Goal: Task Accomplishment & Management: Manage account settings

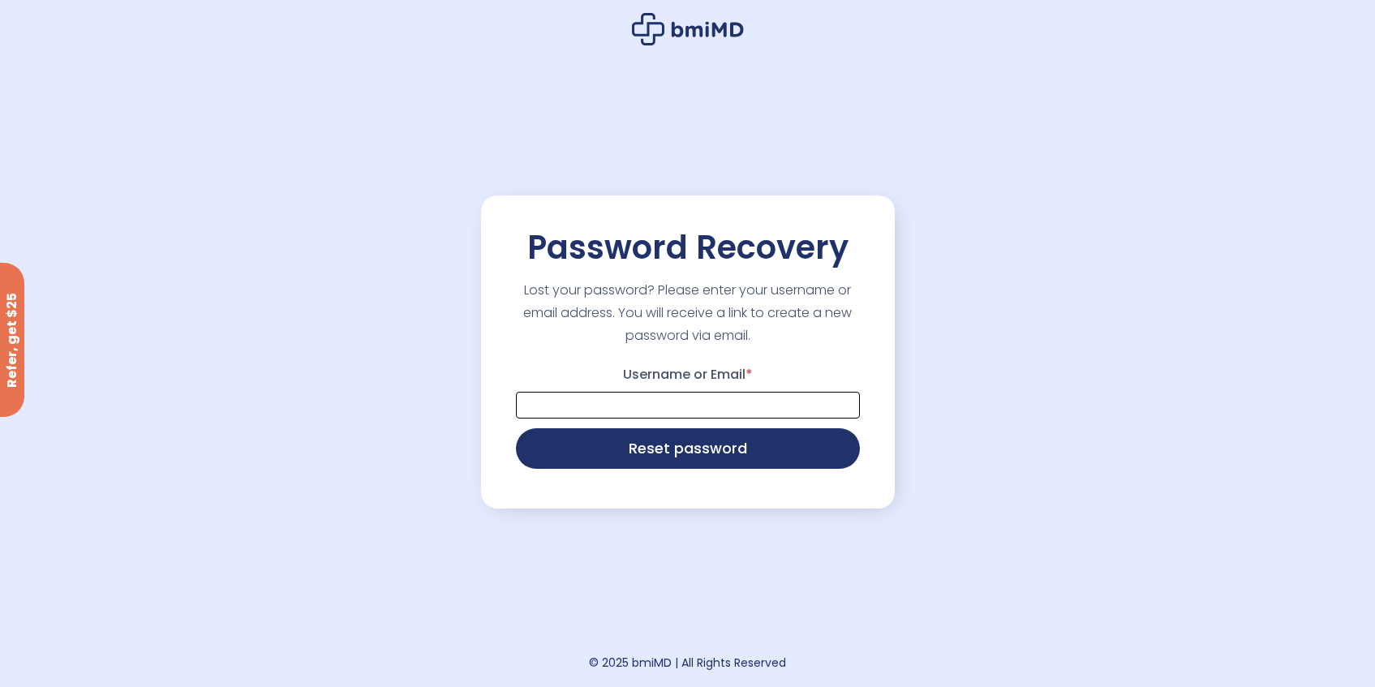
click at [624, 404] on input "Username or Email *" at bounding box center [688, 405] width 344 height 27
type input "**********"
click at [657, 451] on button "Reset password" at bounding box center [688, 447] width 344 height 41
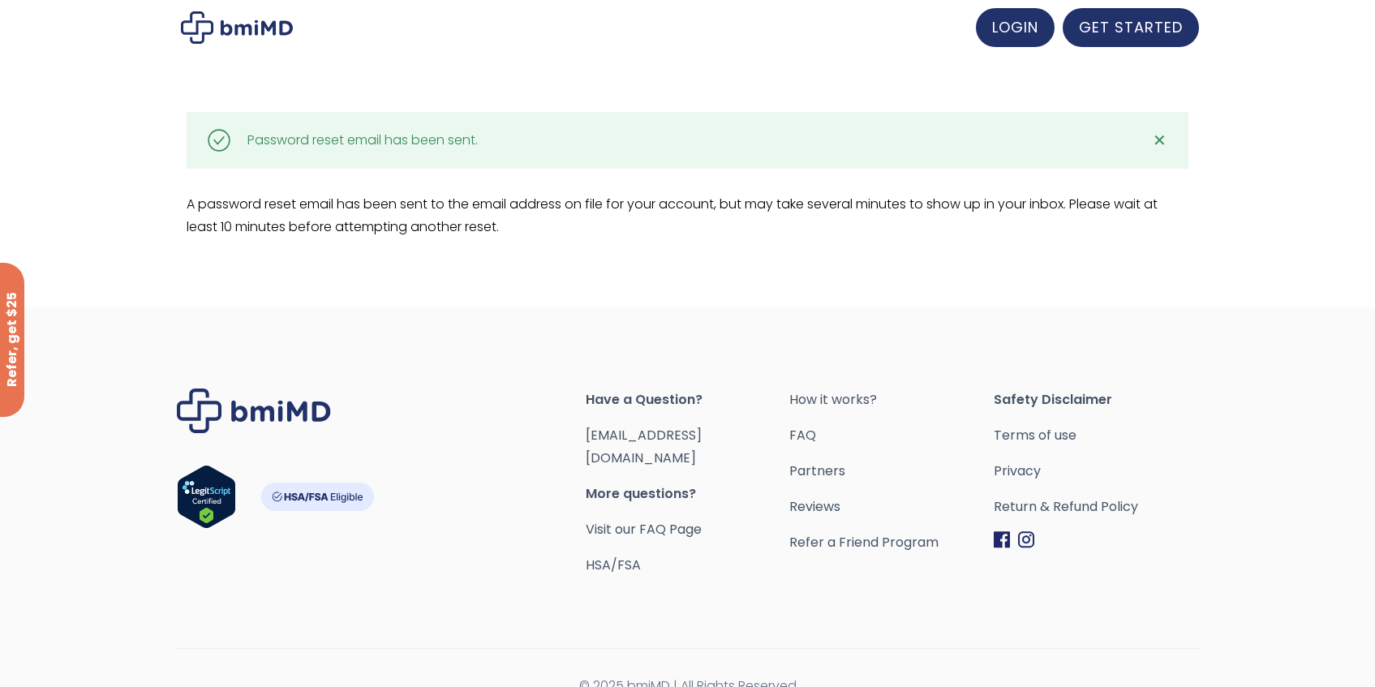
click at [270, 25] on img at bounding box center [237, 27] width 112 height 32
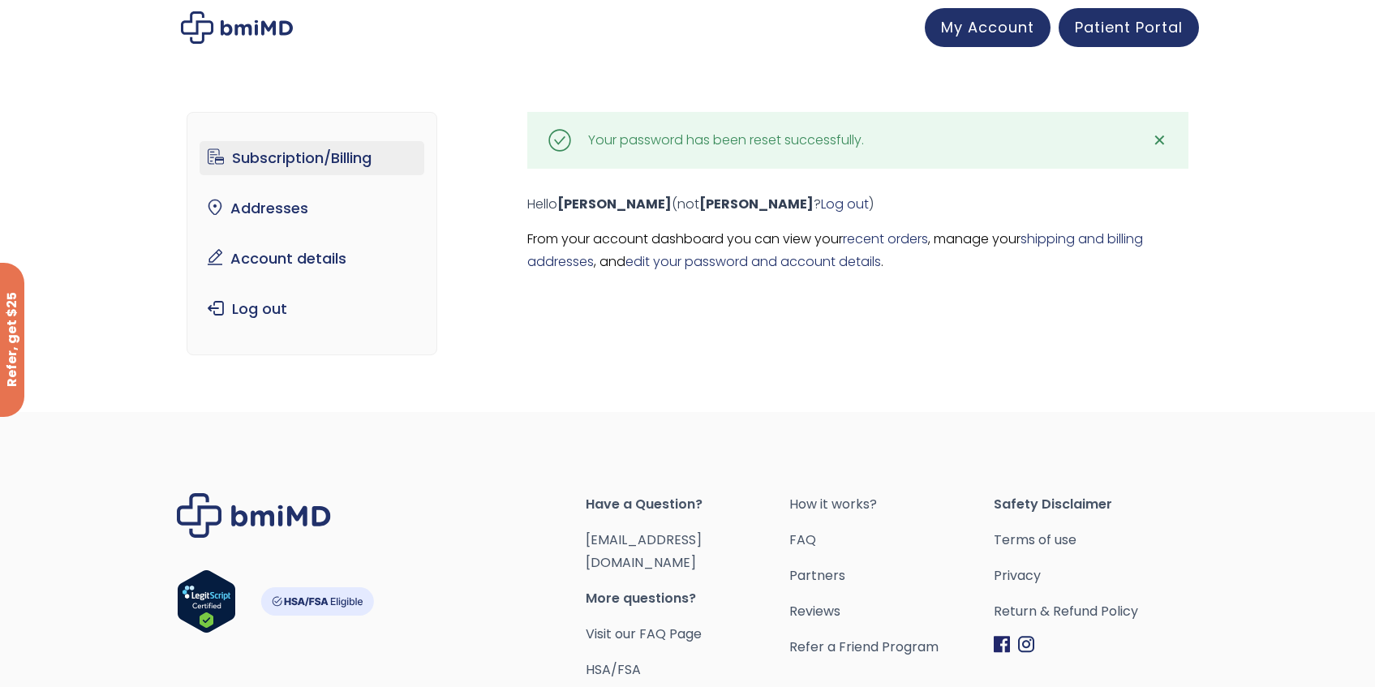
click at [363, 167] on link "Subscription/Billing" at bounding box center [312, 158] width 225 height 34
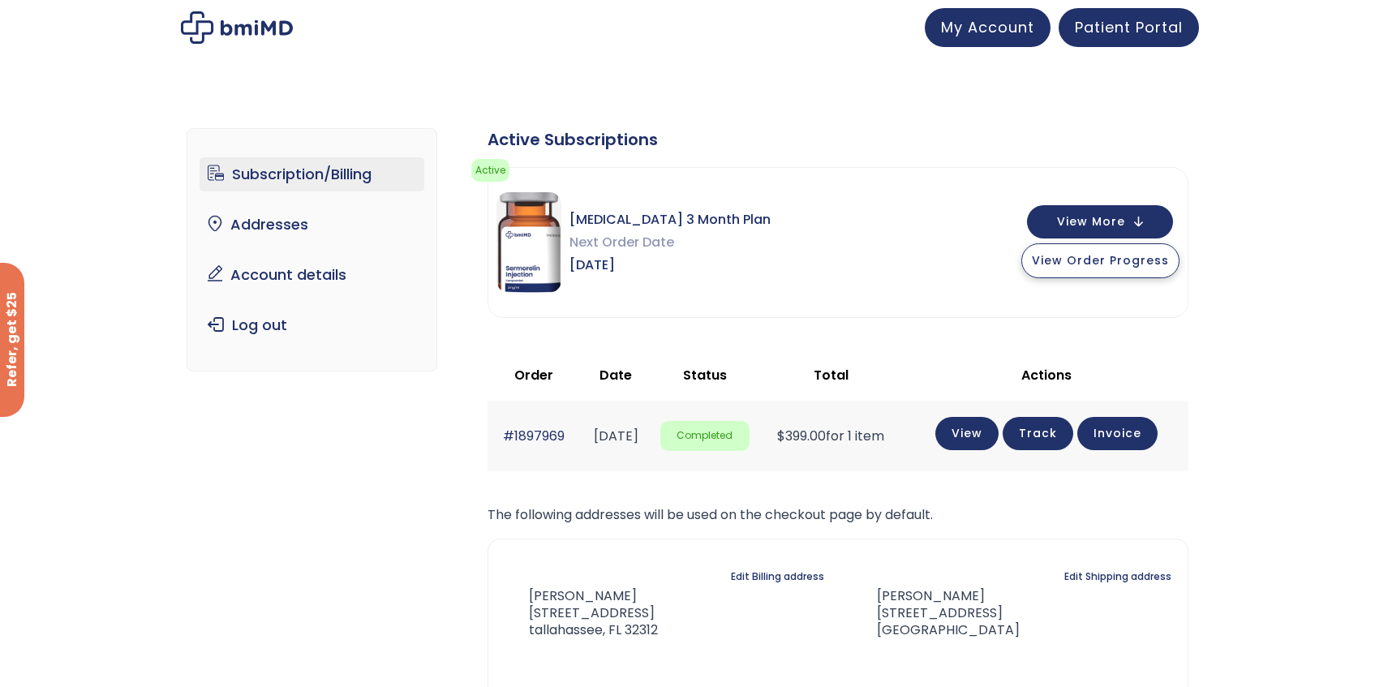
click at [1068, 261] on span "View Order Progress" at bounding box center [1100, 260] width 137 height 16
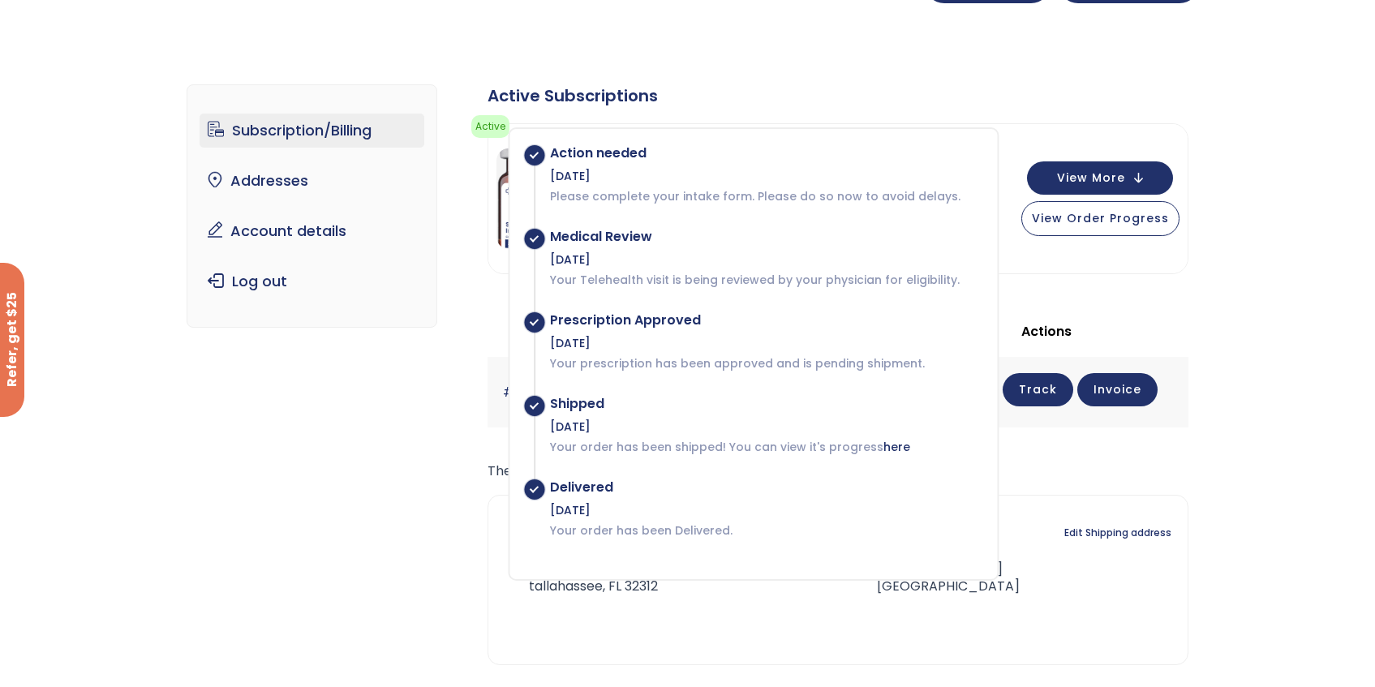
scroll to position [79, 0]
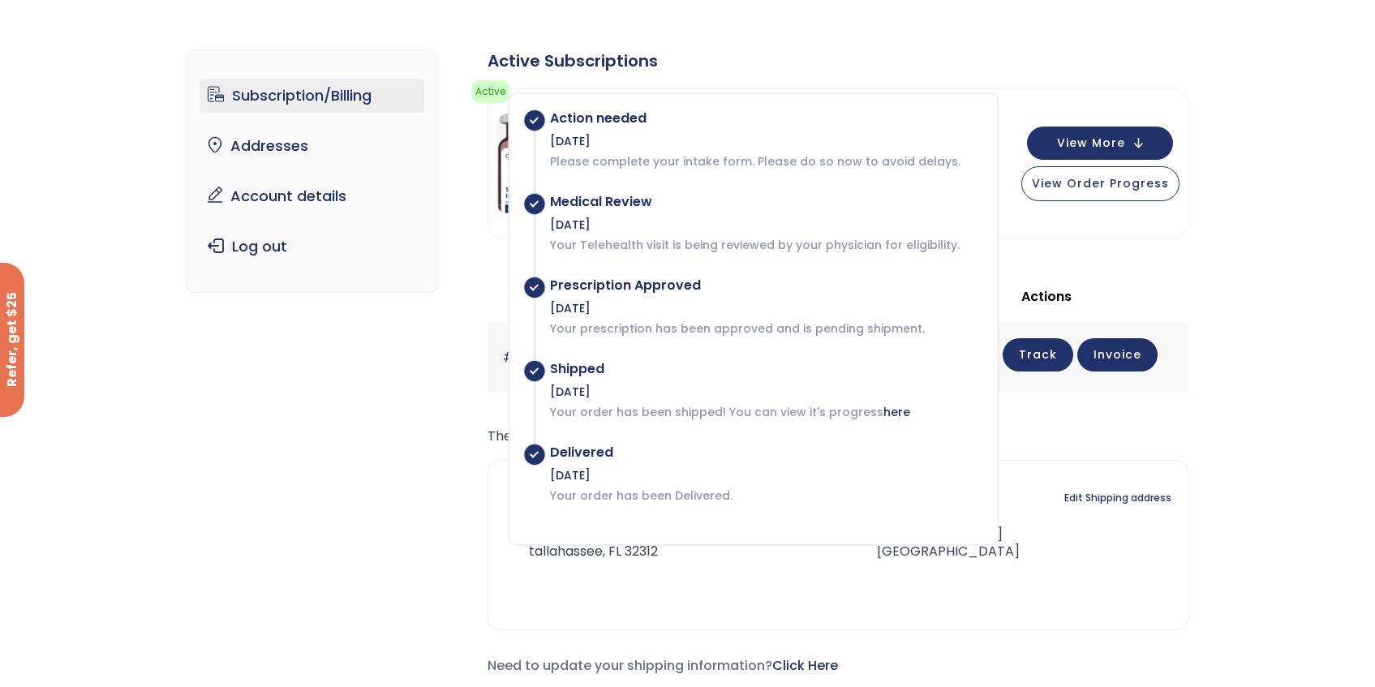
click at [435, 402] on div "Subscription/Billing bmiRewards Addresses Account details Submit a Review Log o…" at bounding box center [688, 369] width 1002 height 705
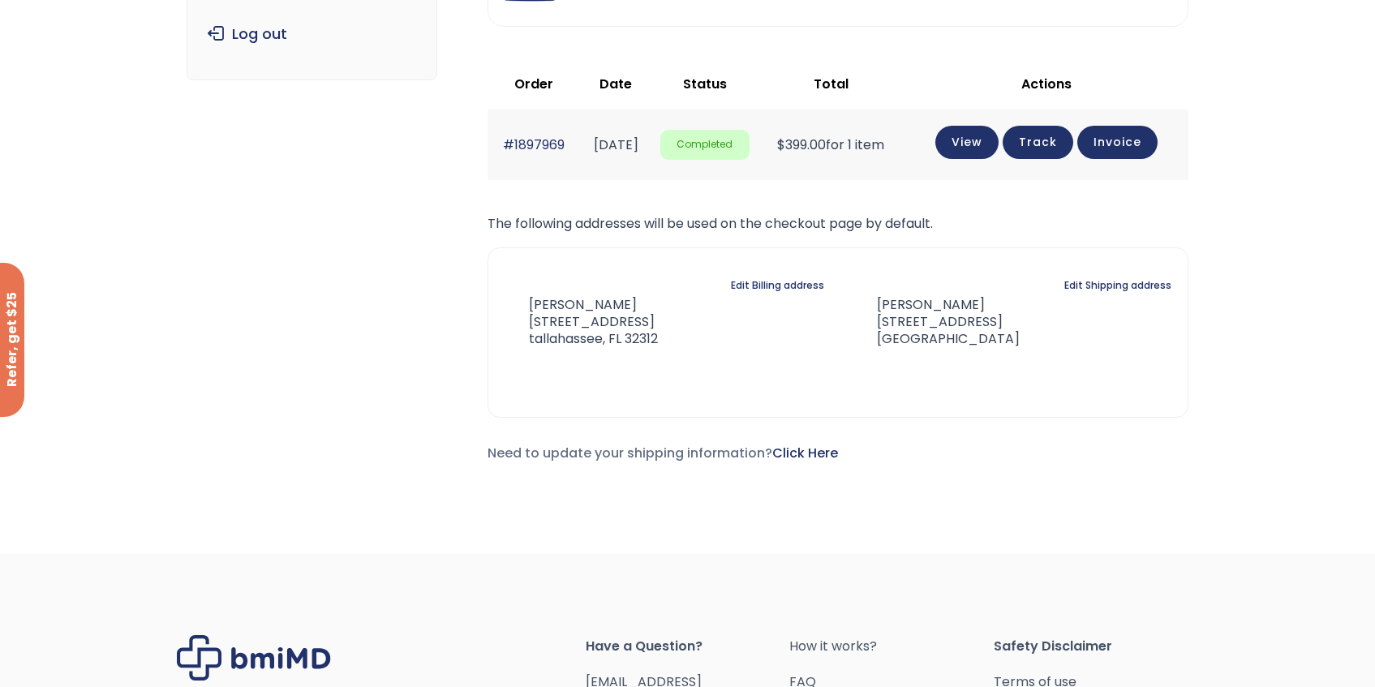
scroll to position [138, 0]
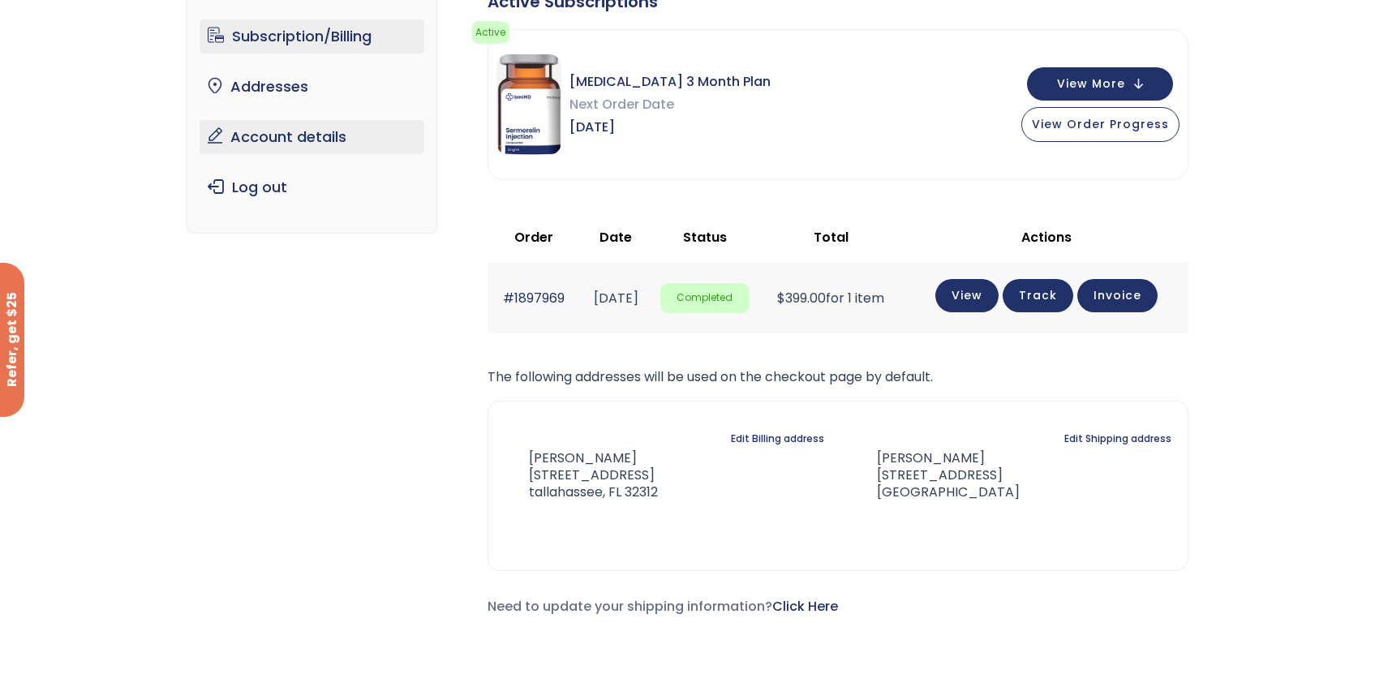
click at [281, 142] on link "Account details" at bounding box center [312, 137] width 225 height 34
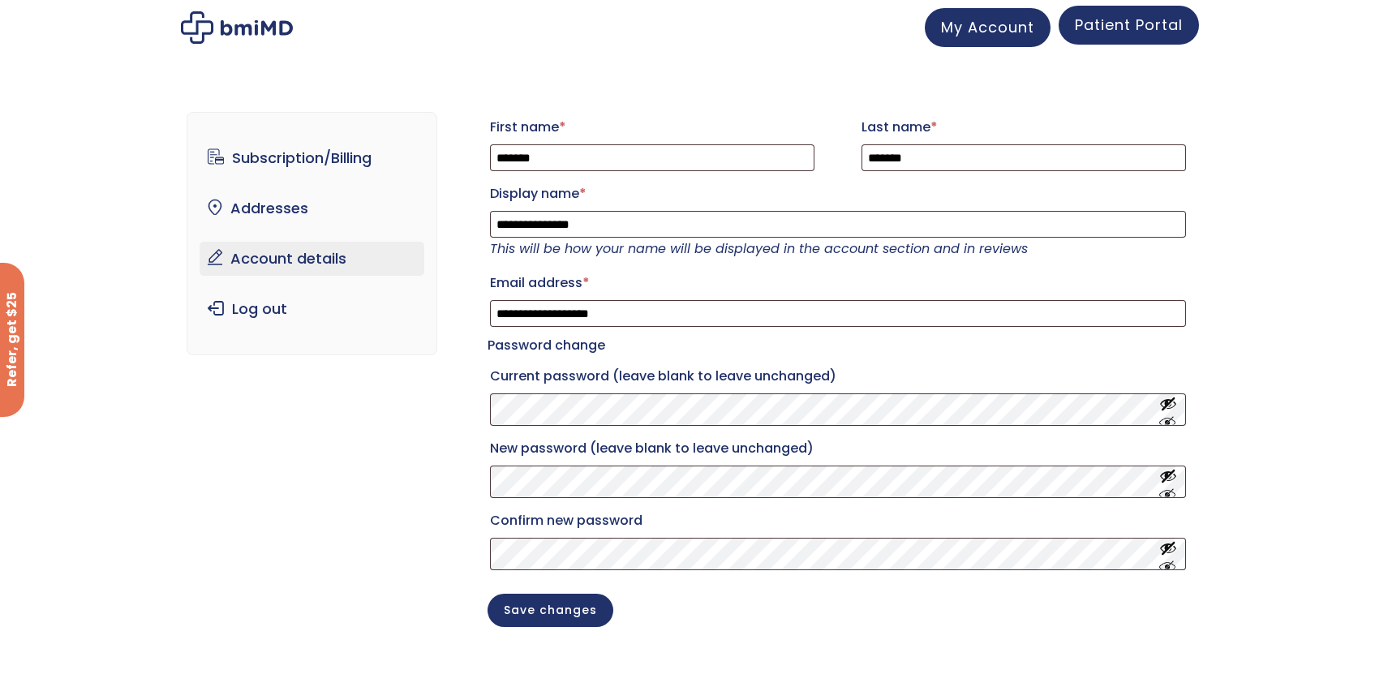
click at [1114, 21] on span "Patient Portal" at bounding box center [1129, 25] width 108 height 20
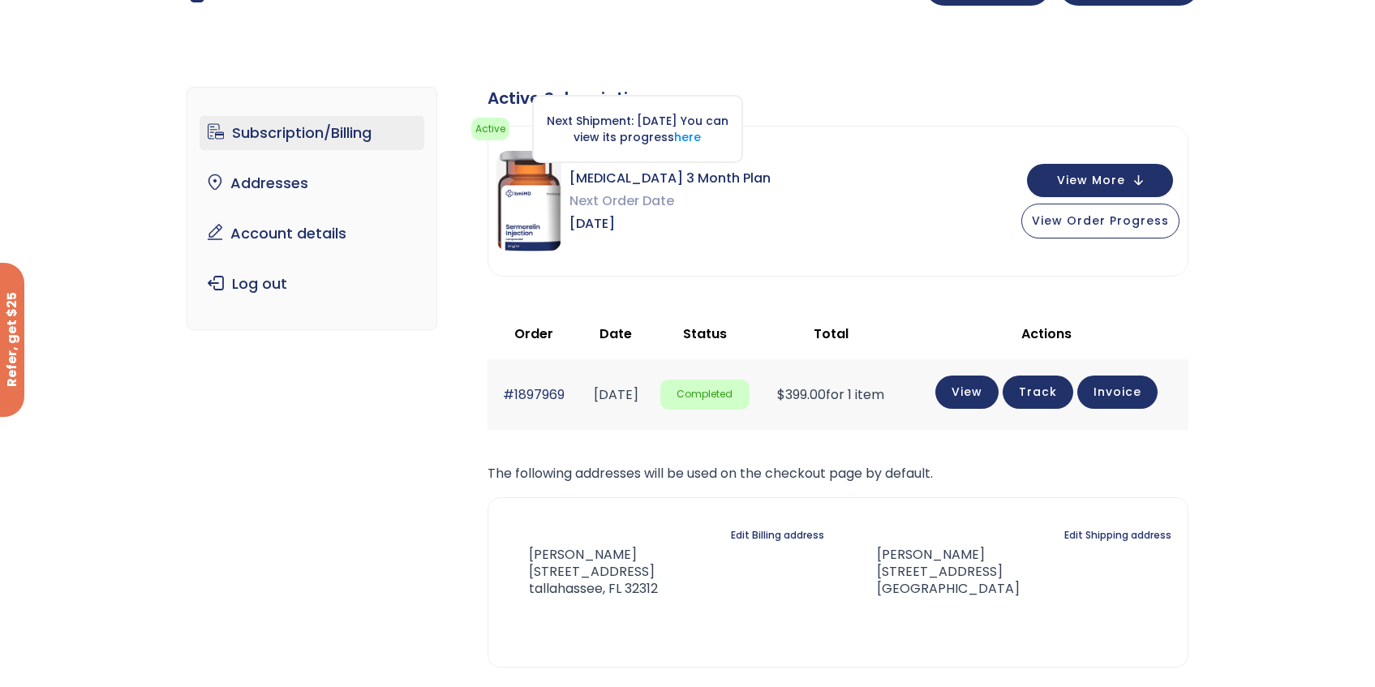
scroll to position [44, 0]
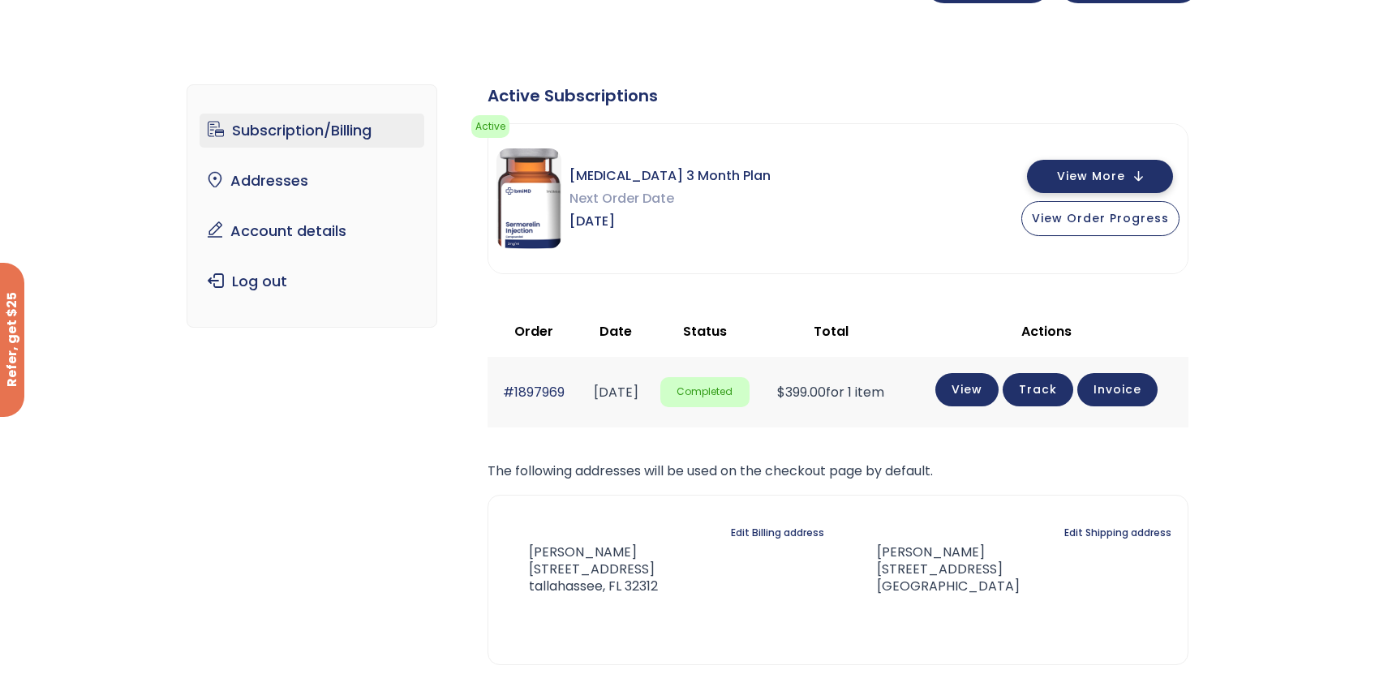
click at [1122, 184] on button "View More" at bounding box center [1100, 176] width 146 height 33
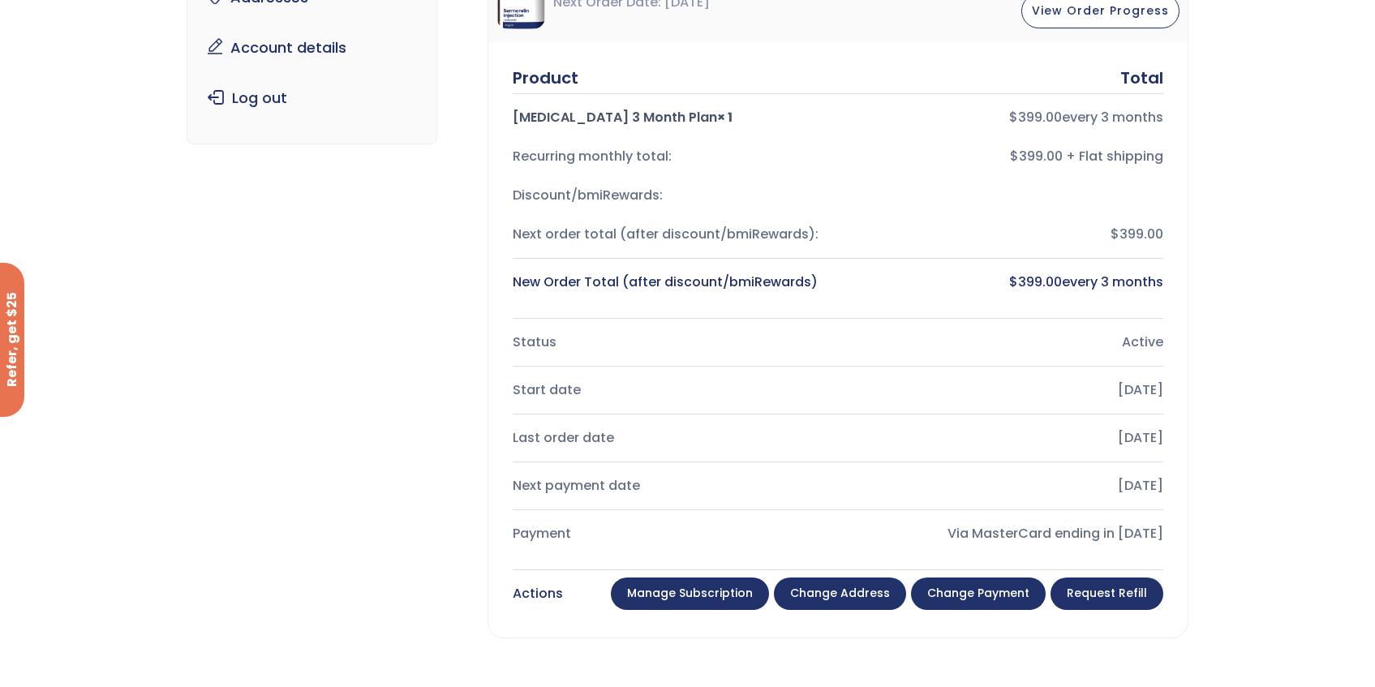
scroll to position [235, 0]
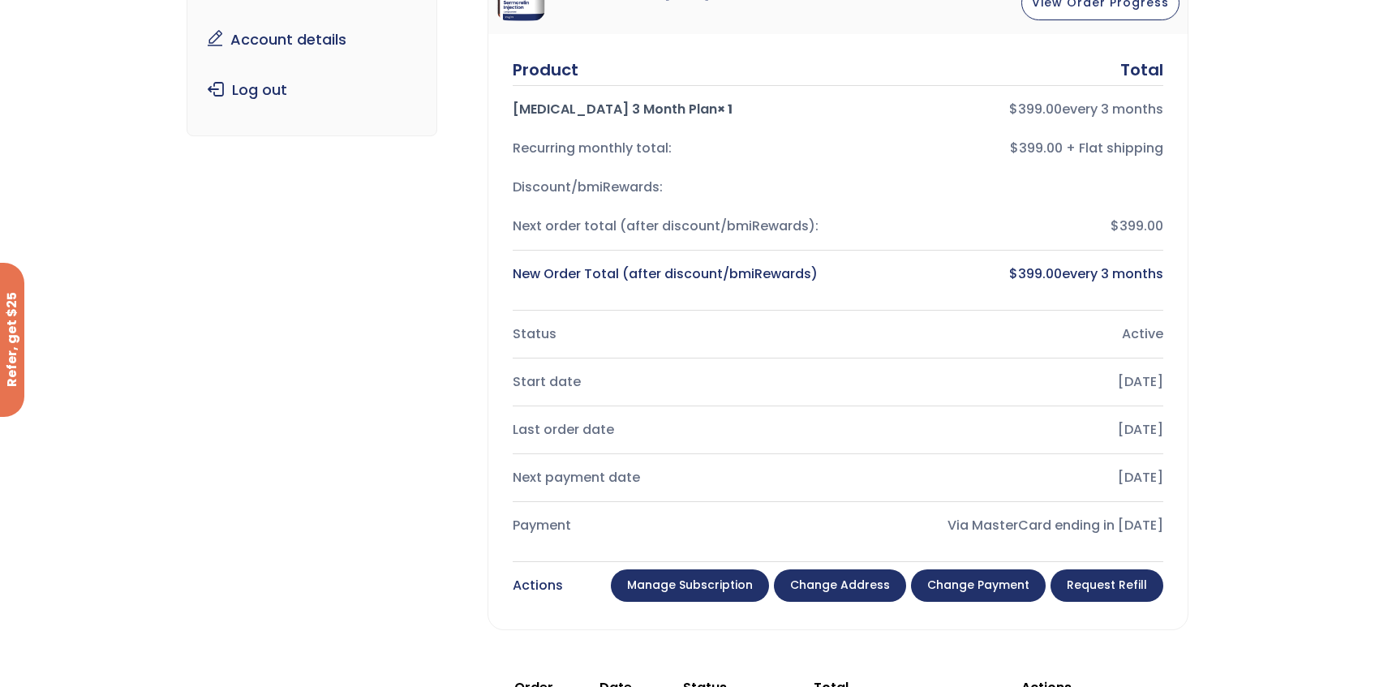
click at [740, 577] on link "Manage Subscription" at bounding box center [690, 585] width 158 height 32
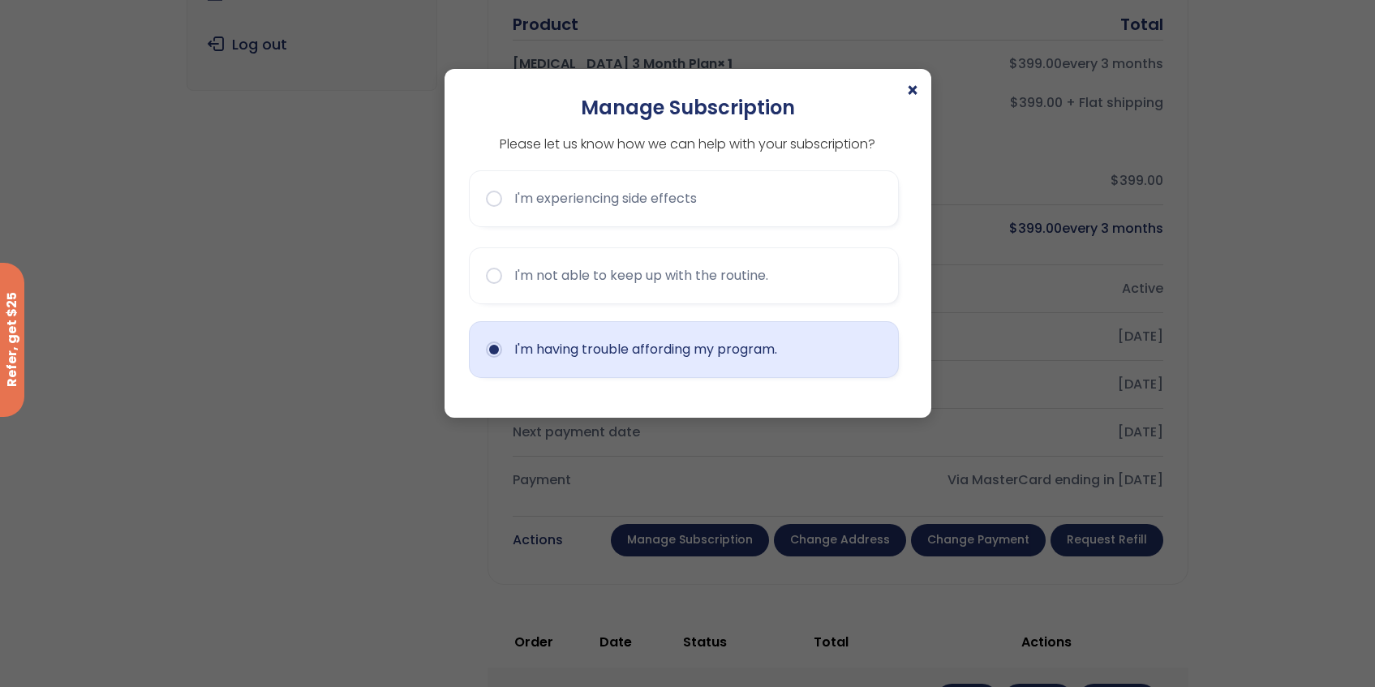
scroll to position [287, 0]
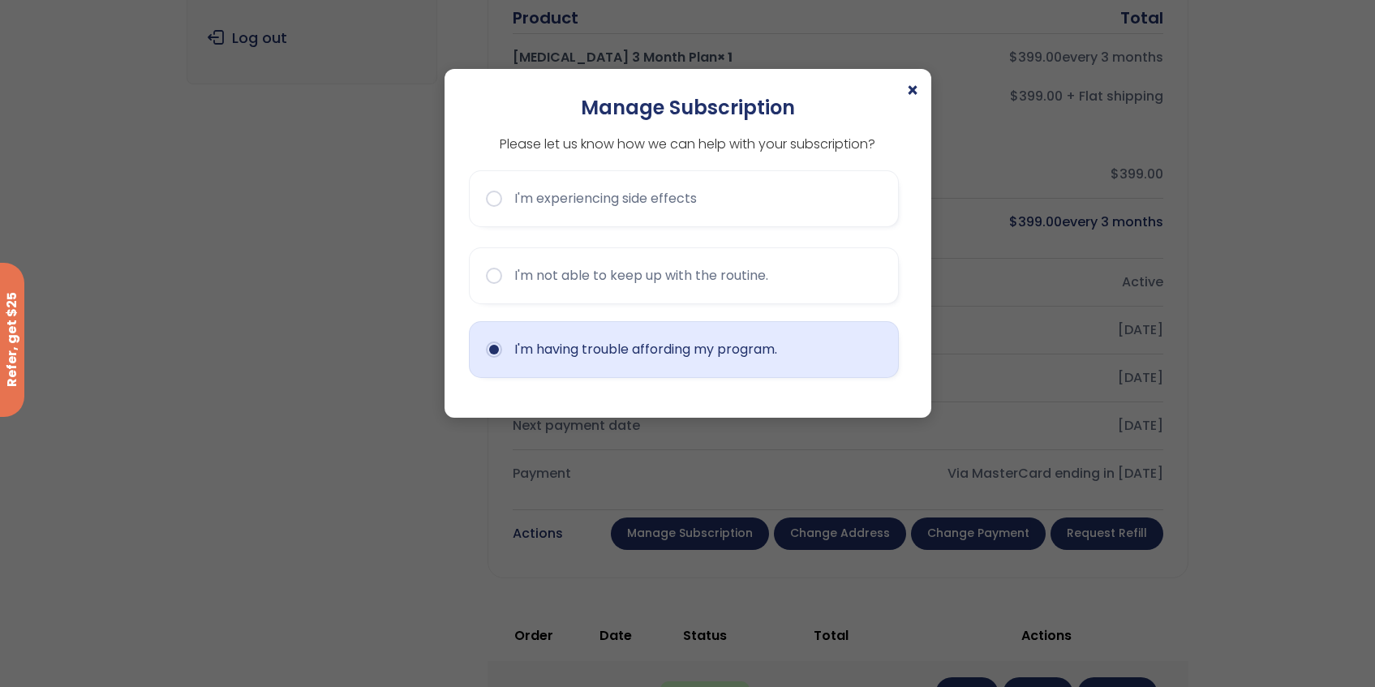
click at [638, 354] on button "I'm having trouble affording my program." at bounding box center [684, 349] width 430 height 57
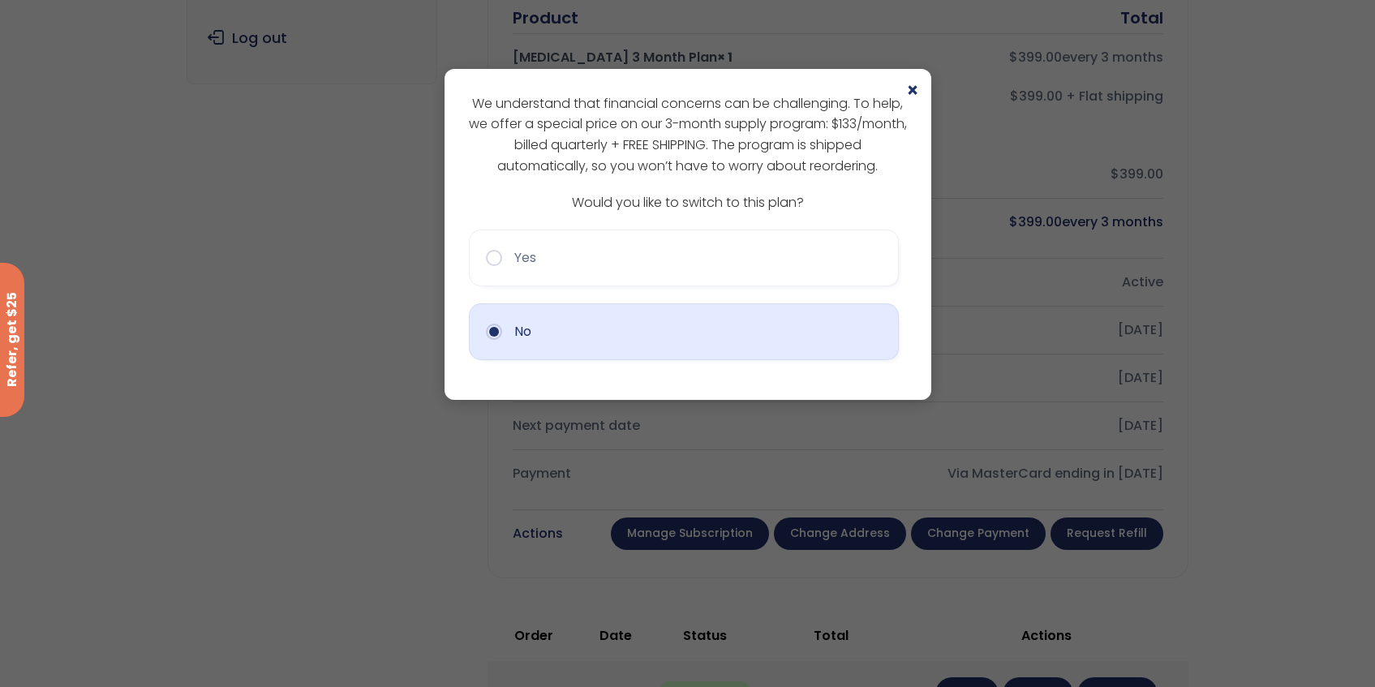
click at [610, 330] on button "No" at bounding box center [684, 331] width 430 height 57
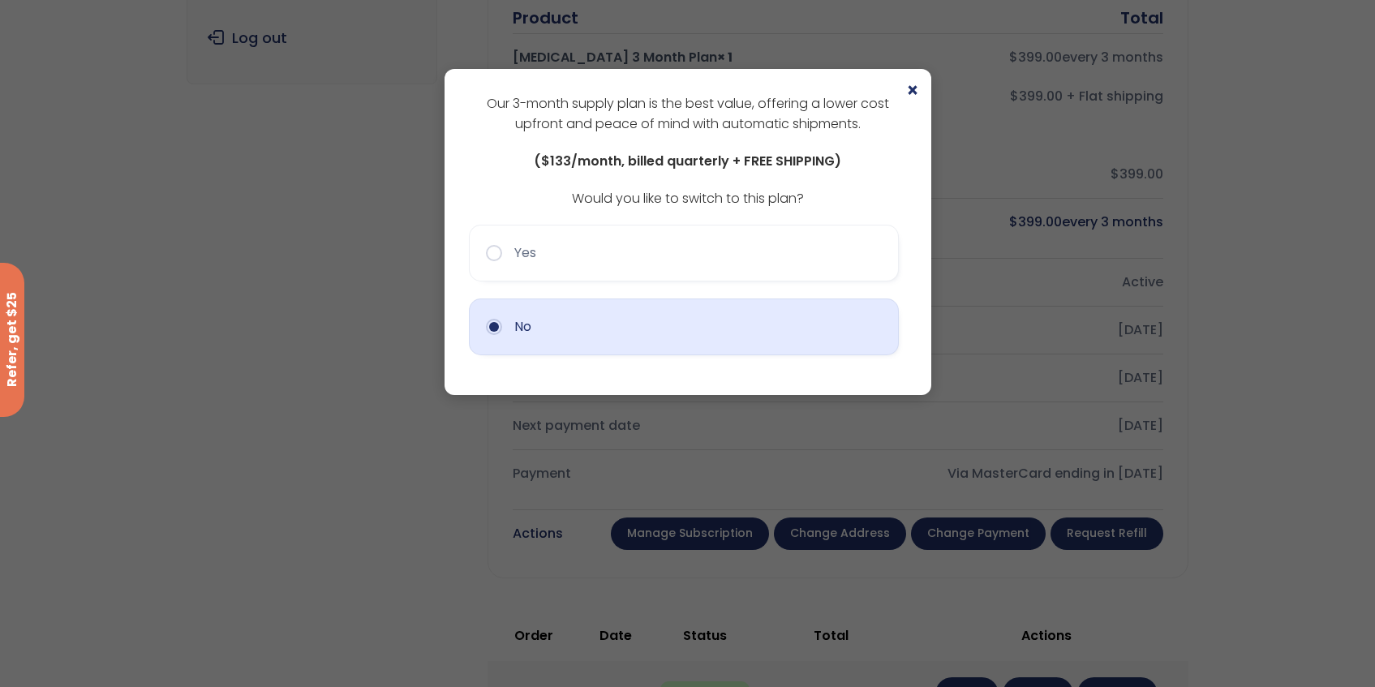
click at [608, 324] on button "No" at bounding box center [684, 326] width 430 height 57
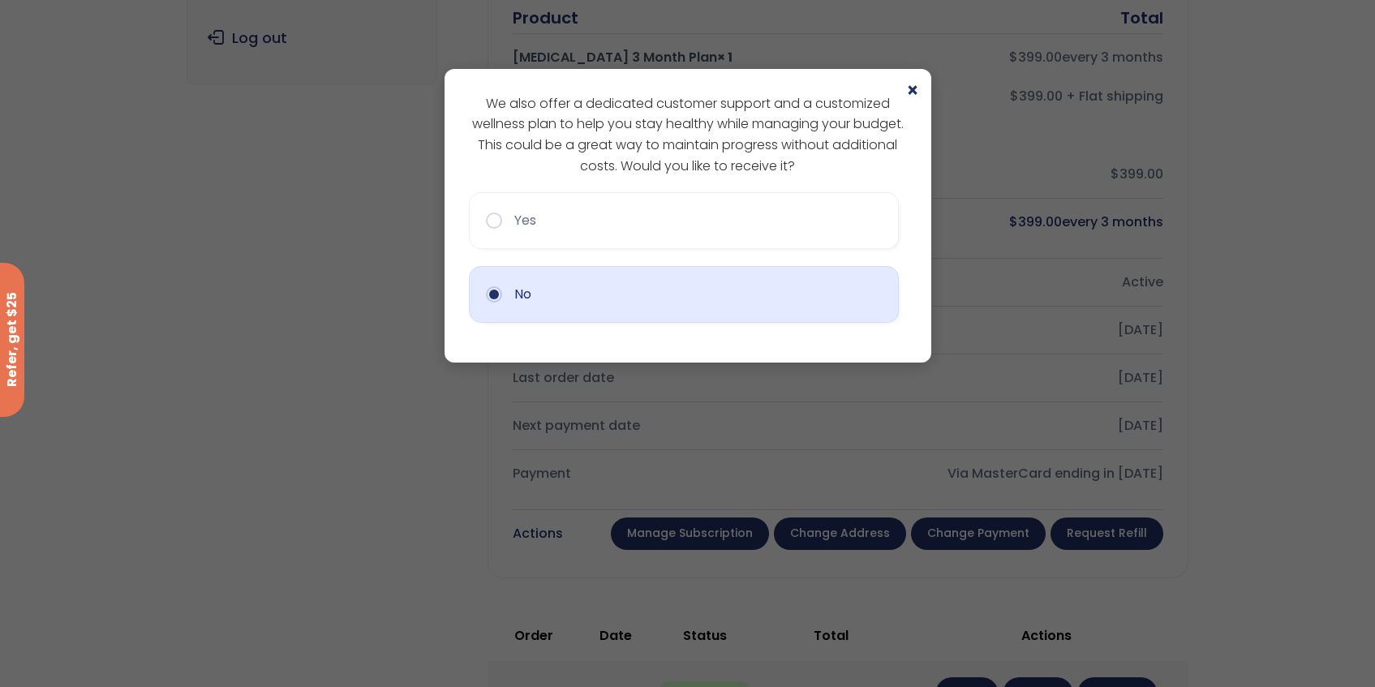
click at [607, 306] on button "No" at bounding box center [684, 294] width 430 height 57
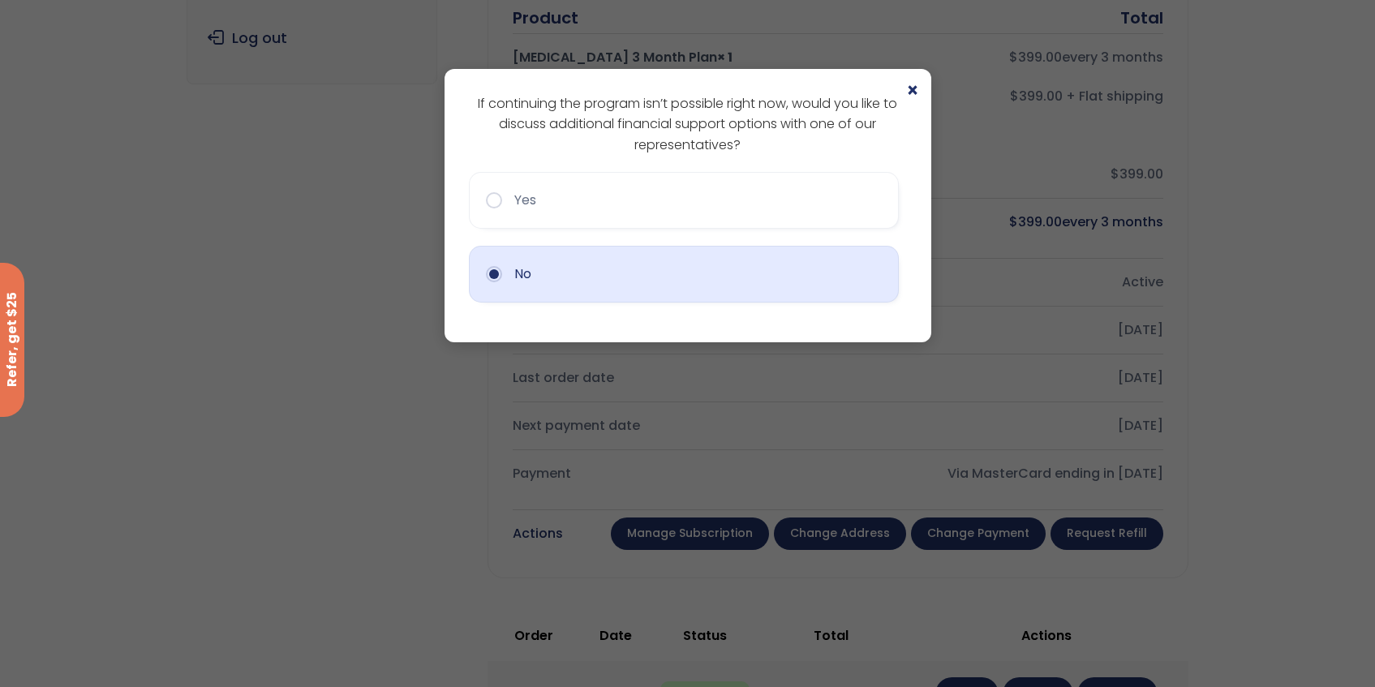
click at [626, 270] on button "No" at bounding box center [684, 274] width 430 height 57
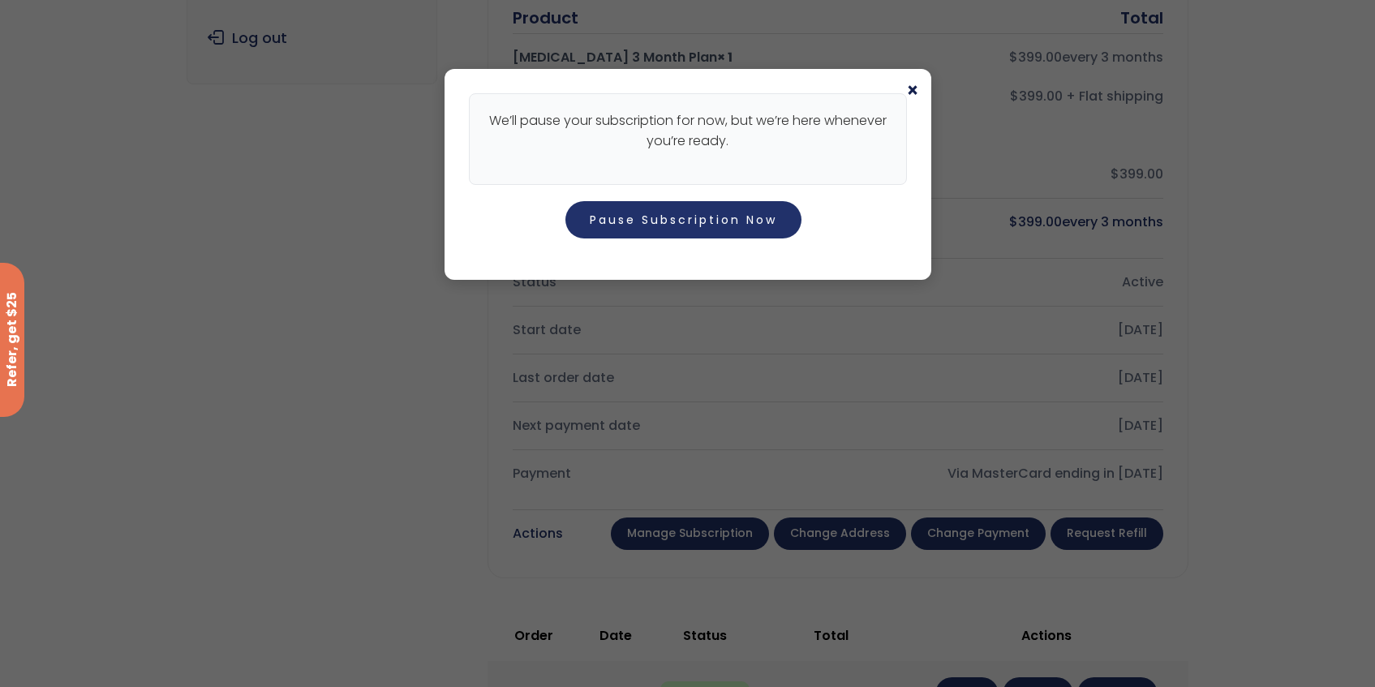
click at [908, 91] on span "×" at bounding box center [912, 90] width 13 height 19
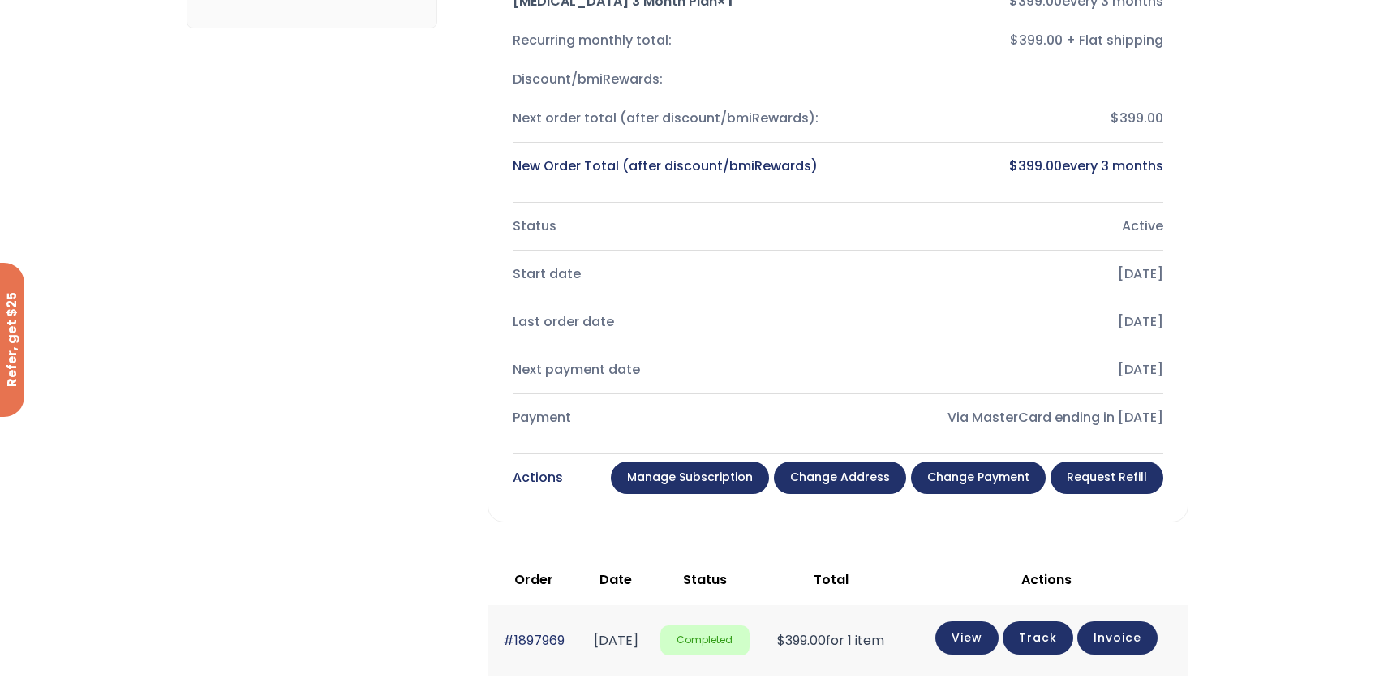
scroll to position [350, 0]
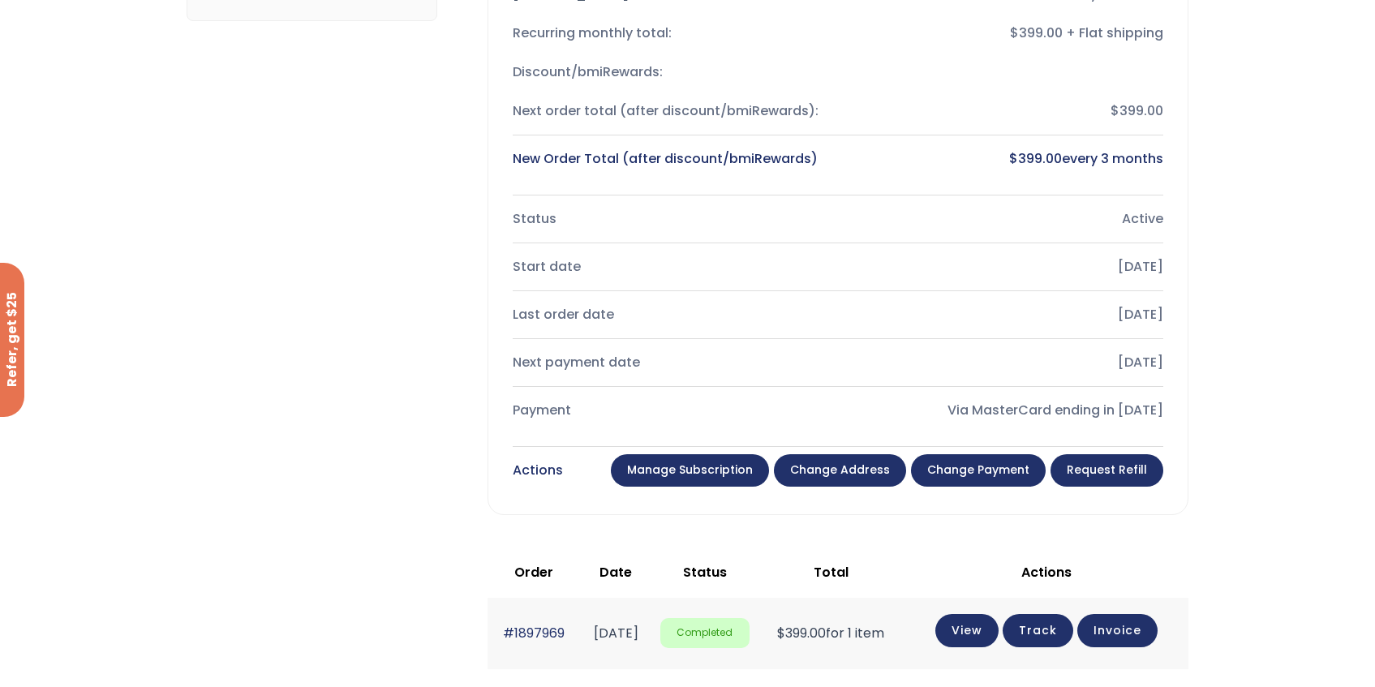
click at [714, 477] on link "Manage Subscription" at bounding box center [690, 470] width 158 height 32
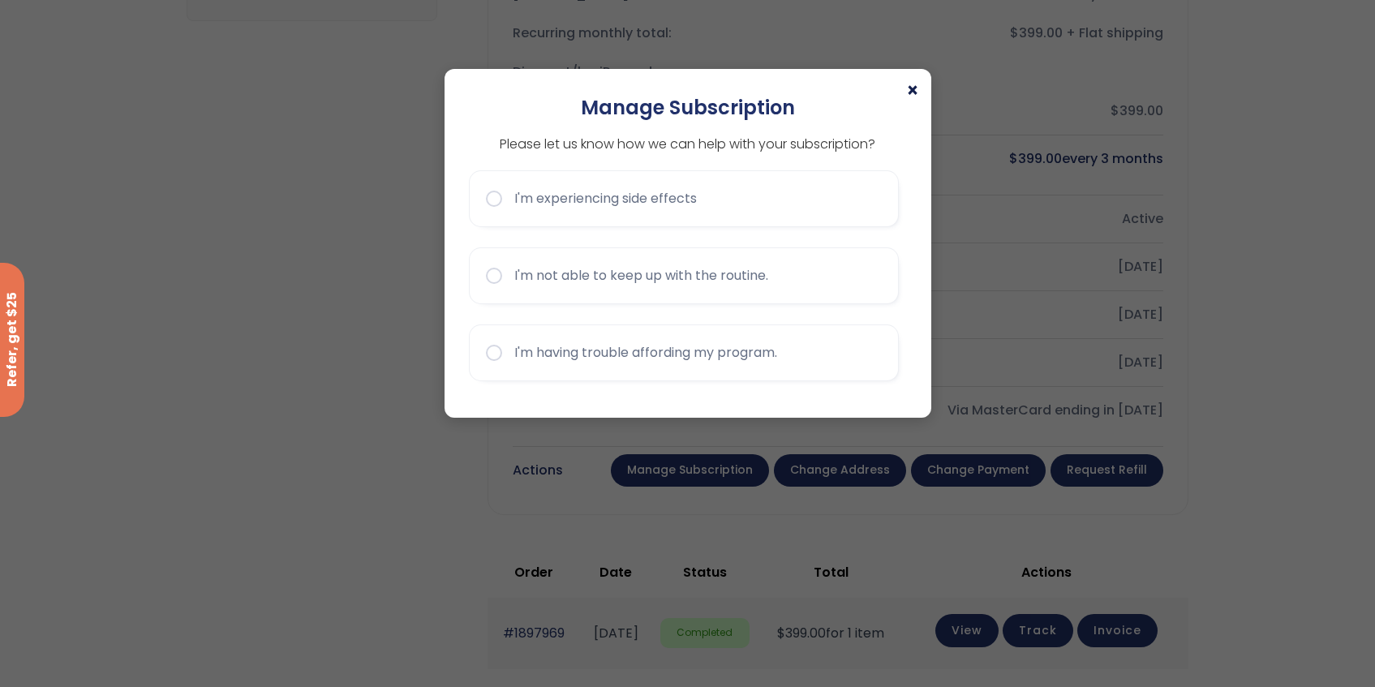
click at [912, 88] on span "×" at bounding box center [912, 90] width 13 height 19
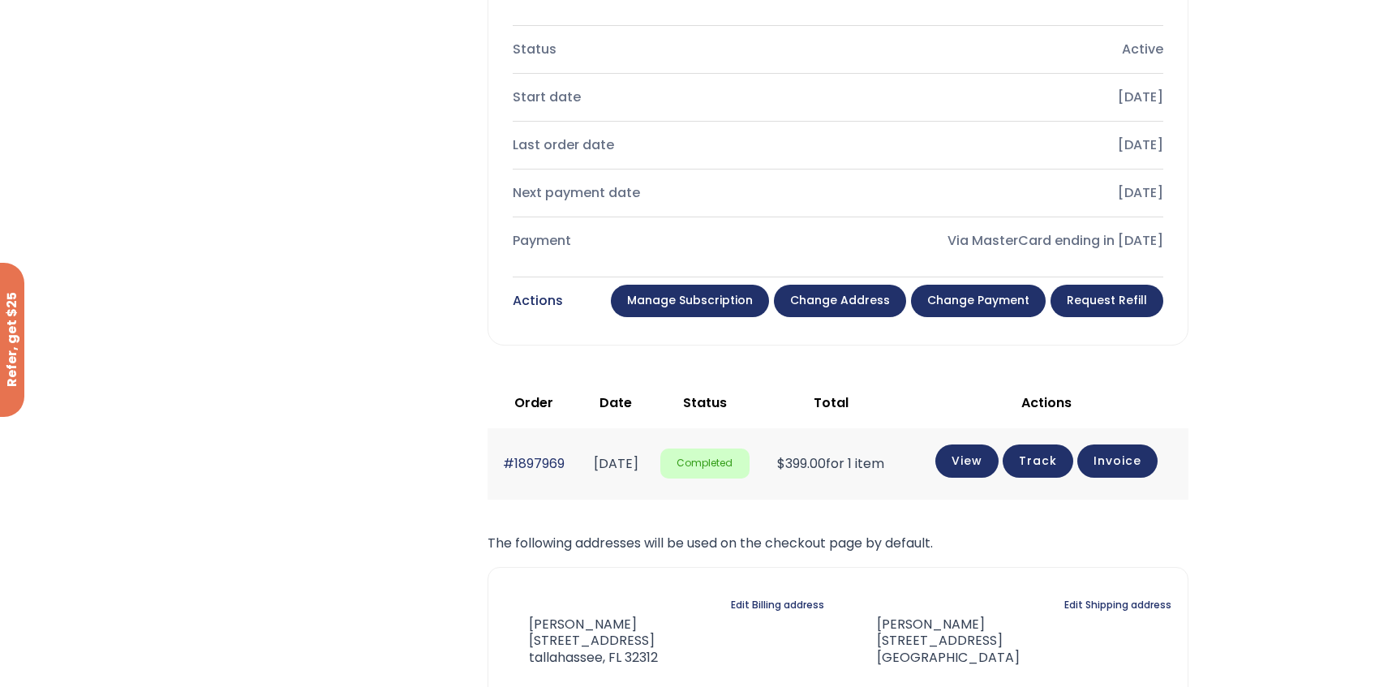
scroll to position [547, 0]
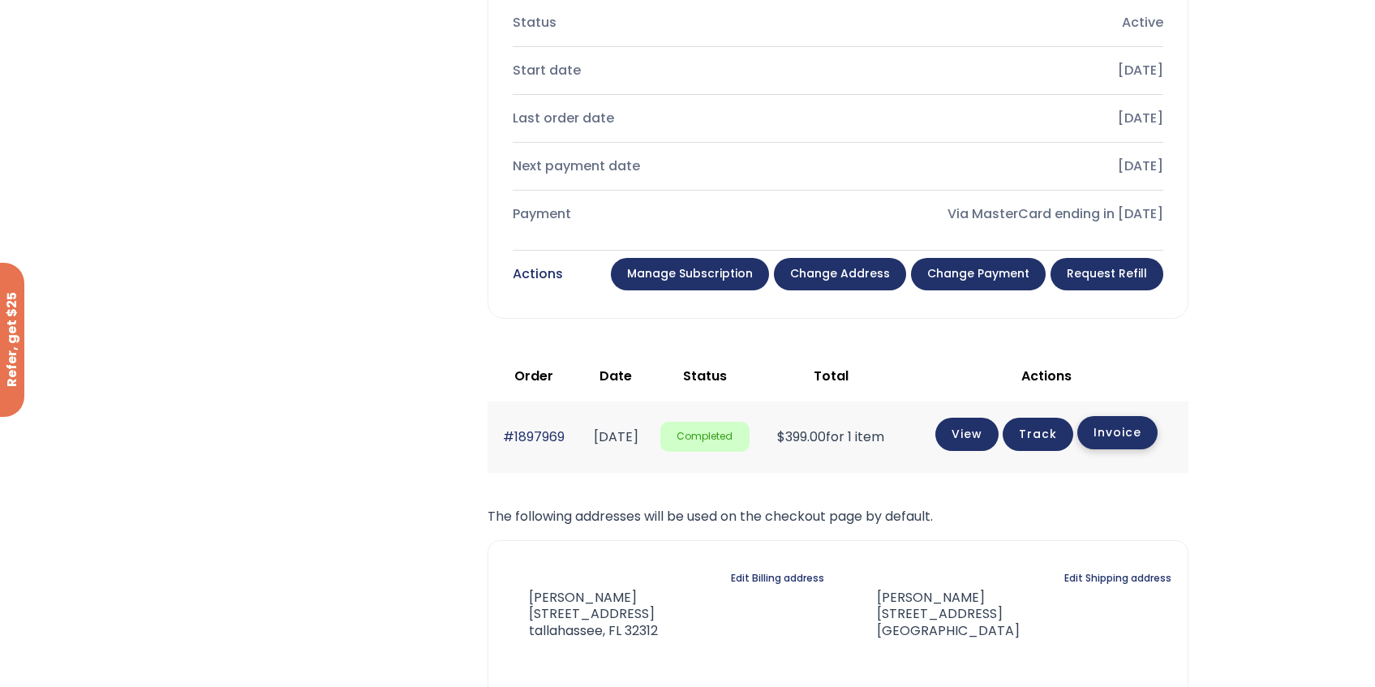
click at [1157, 427] on link "Invoice" at bounding box center [1117, 432] width 80 height 33
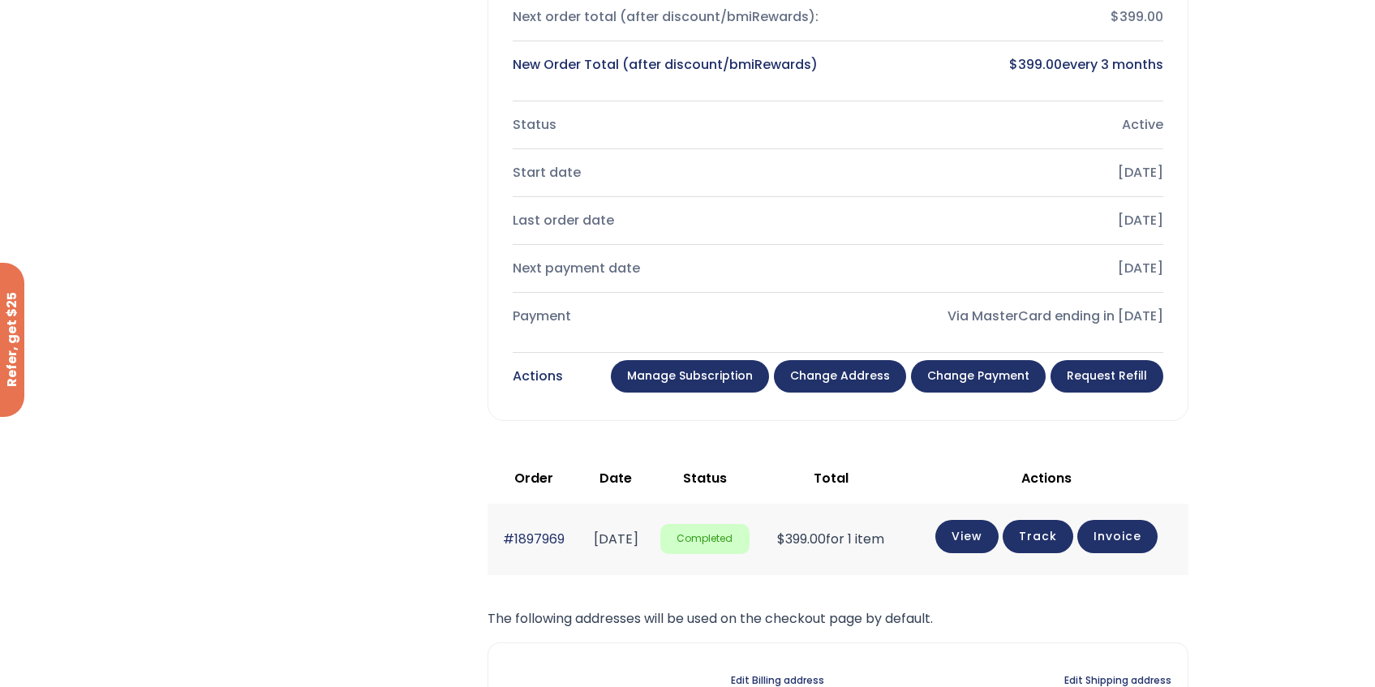
scroll to position [0, 0]
